Goal: Task Accomplishment & Management: Complete application form

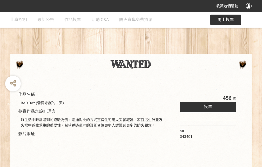
click at [250, 11] on div "收藏這個活動" at bounding box center [131, 6] width 262 height 12
click at [162, 51] on div "作品名稱 BAD DAY (需要守護的一天) 參賽作品之設計理念 以生活中時常遇到的經驗為例，透過對比的方式宣傳住宅用火災警報器、家庭逃生計畫及火場中避難求生…" at bounding box center [131, 121] width 262 height 219
click at [207, 105] on span "投票" at bounding box center [208, 106] width 8 height 5
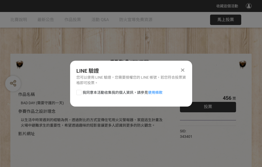
click at [78, 91] on div at bounding box center [78, 92] width 5 height 5
checkbox input "true"
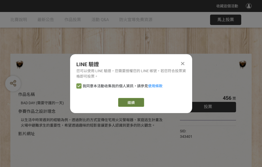
click at [131, 102] on link "繼續" at bounding box center [131, 102] width 26 height 9
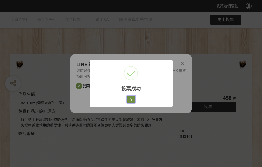
click at [130, 98] on button "好" at bounding box center [131, 99] width 8 height 7
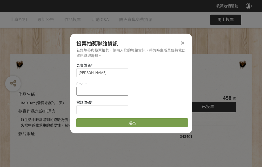
click at [104, 91] on input at bounding box center [102, 91] width 52 height 9
type input "[EMAIL_ADDRESS][DOMAIN_NAME]"
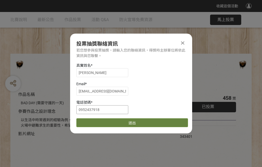
type input "0952437918"
click at [91, 121] on button "送出" at bounding box center [132, 122] width 112 height 9
